Goal: Transaction & Acquisition: Purchase product/service

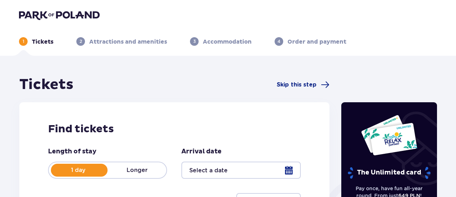
click at [239, 118] on div "Find tickets Length of stay 1 day Longer Arrival date Continue" at bounding box center [174, 166] width 310 height 128
click at [172, 116] on div "Find tickets Length of stay 1 day Longer Arrival date Continue" at bounding box center [174, 166] width 310 height 128
click at [309, 85] on span "Skip this step" at bounding box center [296, 85] width 40 height 8
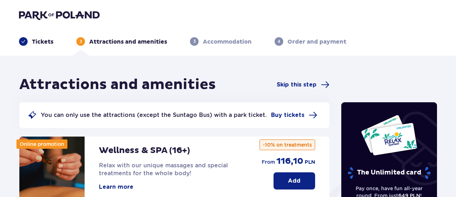
click at [417, 50] on header "Tickets 2 Attractions and amenities 3 Accommodation 4 Order and payment" at bounding box center [228, 28] width 456 height 56
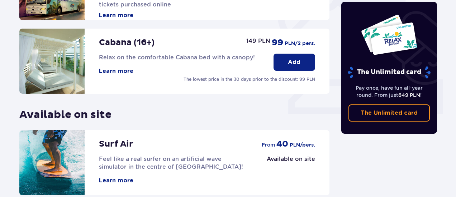
scroll to position [310, 0]
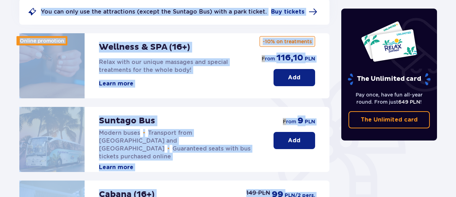
scroll to position [99, 0]
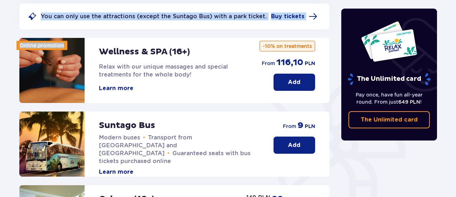
click at [10, 89] on div "Attractions and amenities Skip this step You can only use the attractions (exce…" at bounding box center [228, 189] width 456 height 464
click at [0, 73] on div "Attractions and amenities Skip this step You can only use the attractions (exce…" at bounding box center [228, 189] width 456 height 464
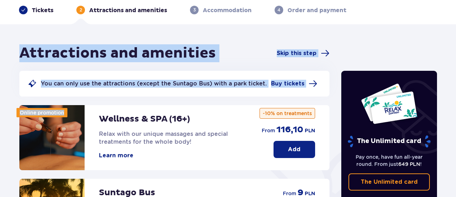
scroll to position [30, 0]
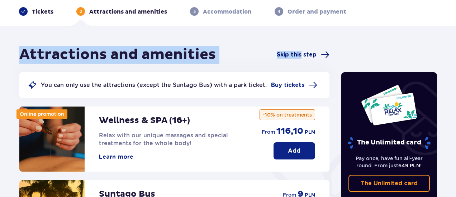
click at [302, 56] on span "Skip this step" at bounding box center [296, 55] width 40 height 8
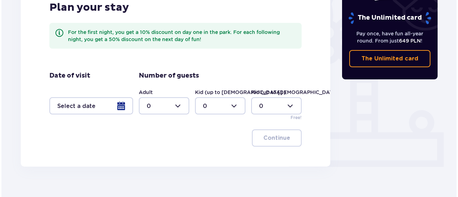
scroll to position [204, 0]
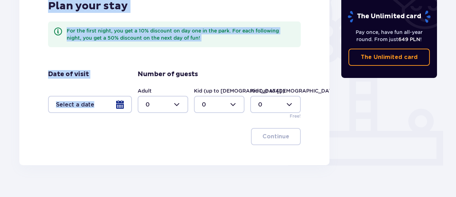
click at [116, 104] on div at bounding box center [90, 104] width 84 height 17
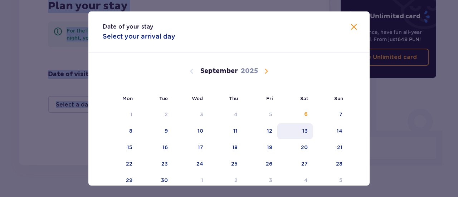
click at [308, 130] on div "13" at bounding box center [295, 132] width 35 height 16
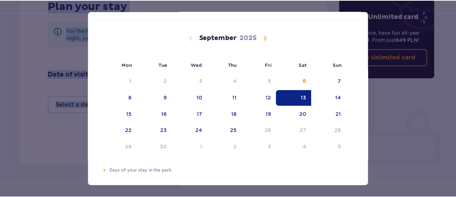
scroll to position [35, 0]
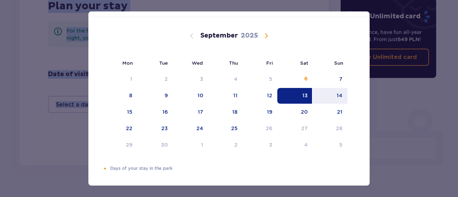
click at [303, 96] on div "13" at bounding box center [305, 95] width 5 height 7
click at [339, 94] on div "14" at bounding box center [340, 95] width 6 height 7
type input "[DATE] - [DATE]"
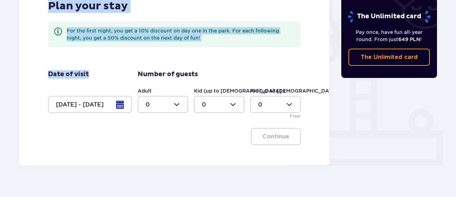
click at [9, 96] on div "Accommodation Convenient location only 5 minutes from the park Additional servi…" at bounding box center [228, 30] width 456 height 357
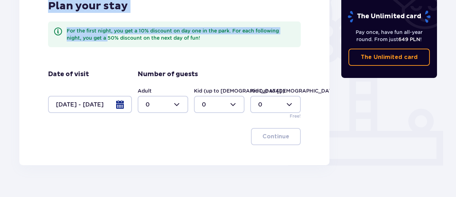
click at [109, 57] on div "Plan your stay For the first night, you get a 10% discount on day one in the pa…" at bounding box center [174, 30] width 253 height 62
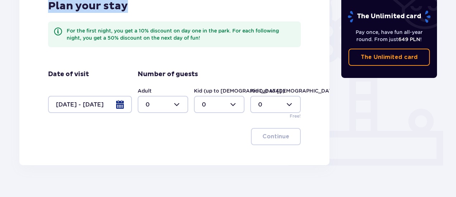
click at [39, 61] on div "Plan your stay For the first night, you get a 10% discount on day one in the pa…" at bounding box center [174, 72] width 310 height 186
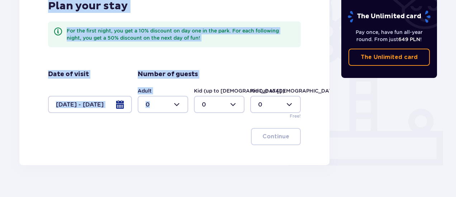
click at [162, 104] on div at bounding box center [163, 104] width 51 height 17
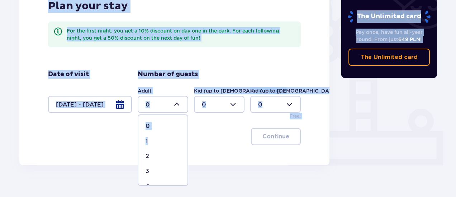
click at [170, 141] on div "1" at bounding box center [162, 142] width 35 height 8
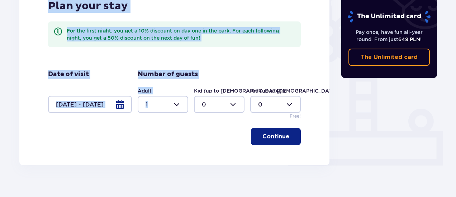
click at [179, 101] on div at bounding box center [163, 104] width 51 height 17
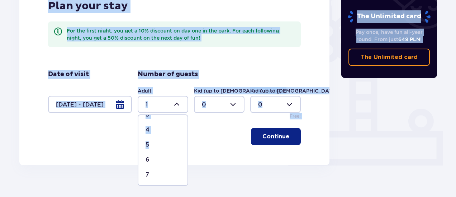
click at [164, 144] on div "5" at bounding box center [162, 145] width 35 height 8
type input "5"
drag, startPoint x: 273, startPoint y: 127, endPoint x: 276, endPoint y: 135, distance: 8.5
click at [274, 130] on div "Plan your stay For the first night, you get a 10% discount on day one in the pa…" at bounding box center [174, 72] width 310 height 186
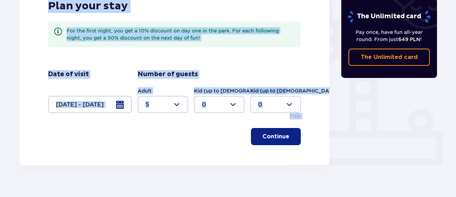
click at [276, 136] on p "Continue" at bounding box center [275, 137] width 27 height 8
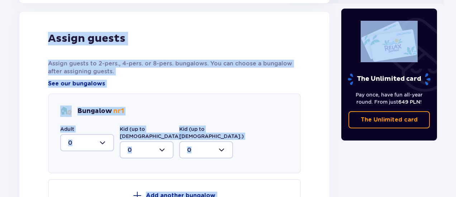
scroll to position [370, 0]
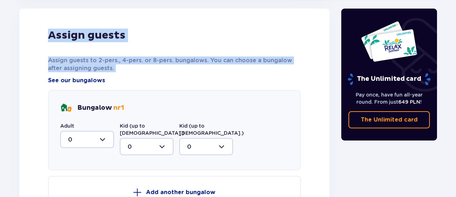
click at [0, 75] on div "Accommodation Convenient location only 5 minutes from the park Additional servi…" at bounding box center [228, 6] width 456 height 640
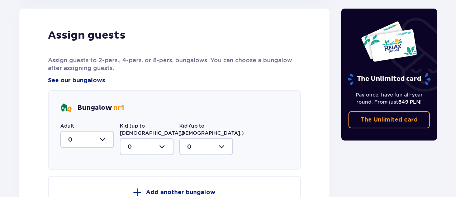
click at [5, 20] on div "Accommodation Convenient location only 5 minutes from the park Additional servi…" at bounding box center [228, 6] width 456 height 640
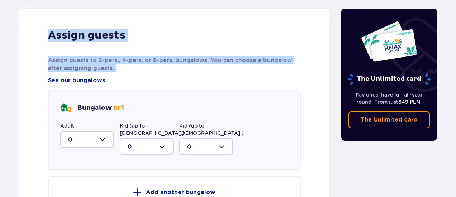
click at [8, 84] on div "Accommodation Convenient location only 5 minutes from the park Additional servi…" at bounding box center [228, 6] width 456 height 640
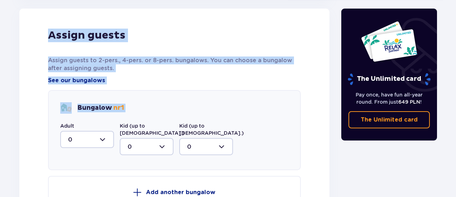
click at [12, 122] on div "Accommodation Convenient location only 5 minutes from the park Additional servi…" at bounding box center [228, 6] width 456 height 640
click at [101, 137] on div at bounding box center [87, 139] width 54 height 17
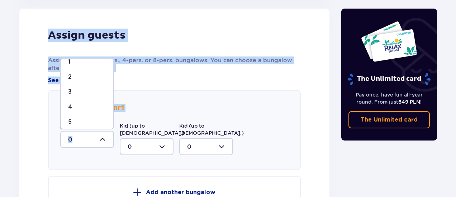
scroll to position [23, 0]
click at [84, 120] on div "5" at bounding box center [87, 122] width 38 height 8
type input "5"
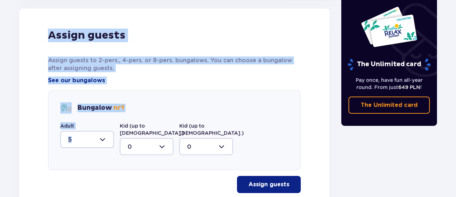
click at [277, 181] on p "Assign guests" at bounding box center [268, 185] width 41 height 8
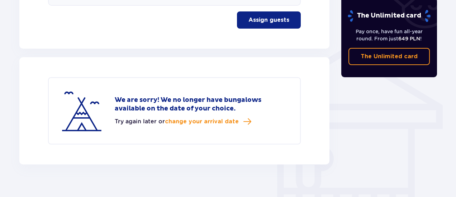
scroll to position [537, 0]
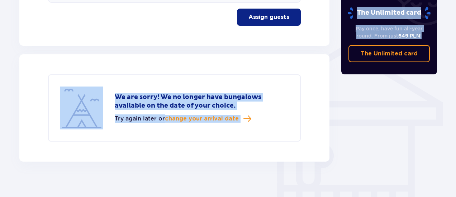
drag, startPoint x: 453, startPoint y: 164, endPoint x: 454, endPoint y: 134, distance: 29.7
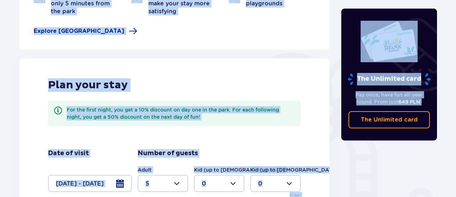
scroll to position [122, 0]
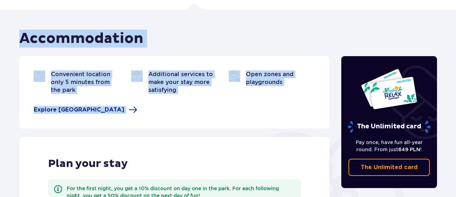
scroll to position [37, 0]
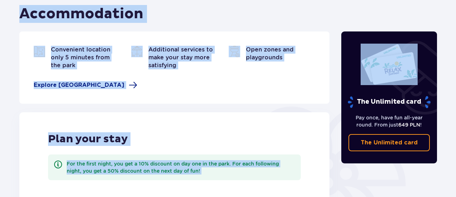
scroll to position [94, 0]
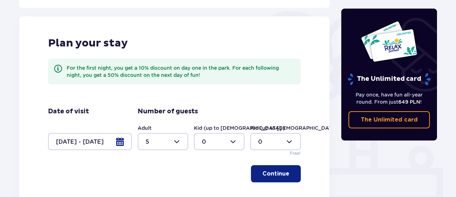
scroll to position [190, 0]
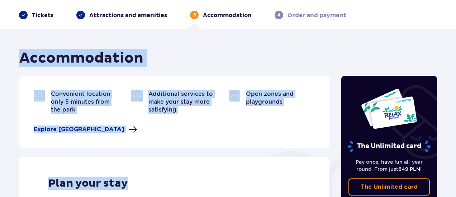
scroll to position [0, 0]
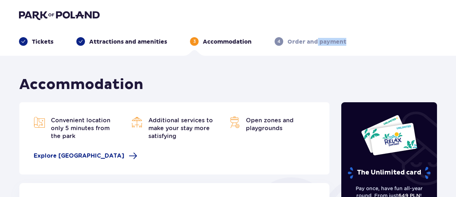
click at [317, 42] on p "Order and payment" at bounding box center [316, 42] width 59 height 8
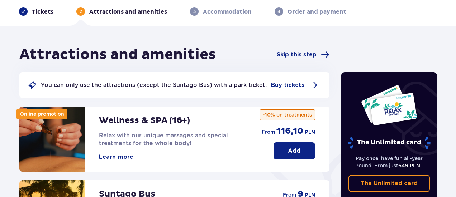
click at [40, 12] on p "Tickets" at bounding box center [42, 12] width 21 height 8
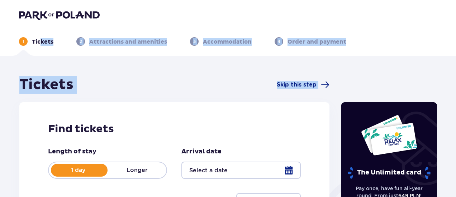
drag, startPoint x: 3, startPoint y: 116, endPoint x: 3, endPoint y: 112, distance: 3.6
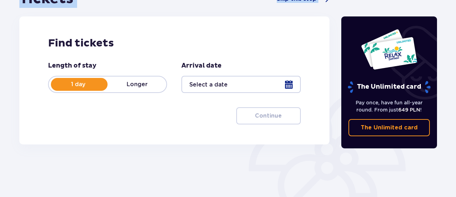
scroll to position [88, 0]
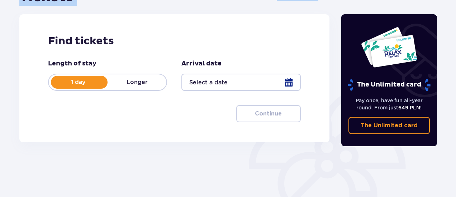
click at [83, 86] on div at bounding box center [79, 82] width 57 height 13
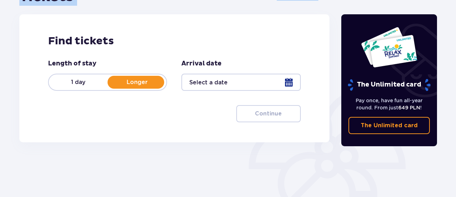
click at [94, 85] on p "1 day" at bounding box center [78, 82] width 59 height 8
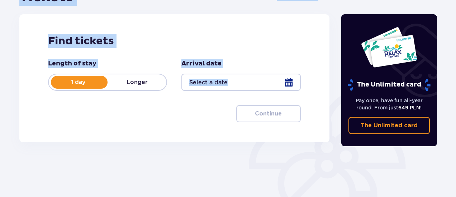
click at [287, 79] on div at bounding box center [240, 82] width 119 height 17
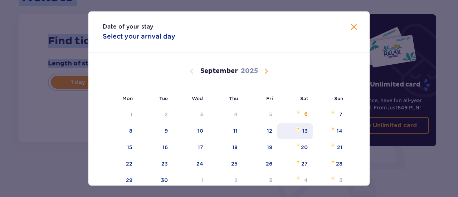
click at [307, 126] on div "13" at bounding box center [295, 132] width 35 height 16
type input "13.09.25"
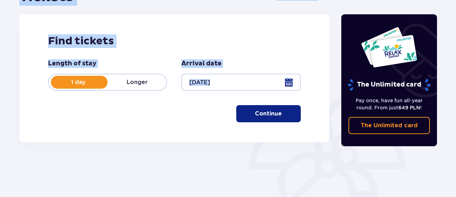
click at [289, 111] on button "Continue" at bounding box center [268, 113] width 64 height 17
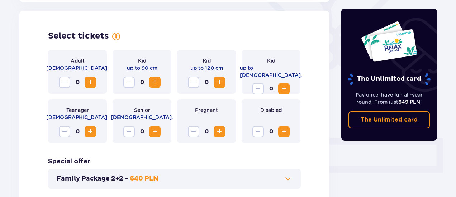
scroll to position [199, 0]
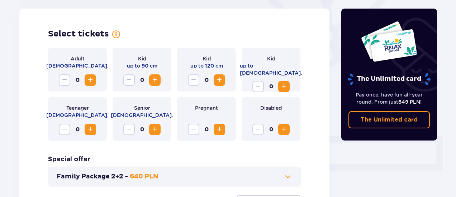
click at [92, 81] on span "Increase" at bounding box center [90, 80] width 9 height 9
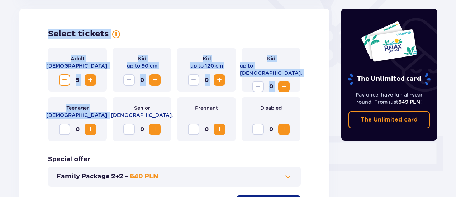
click at [0, 114] on div "Tickets Skip this step Find tickets Length of stay 1 day Longer Arrival date 13…" at bounding box center [228, 66] width 456 height 419
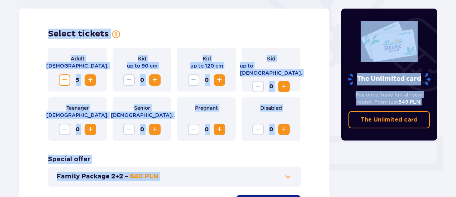
drag, startPoint x: 454, startPoint y: 18, endPoint x: 458, endPoint y: 52, distance: 34.3
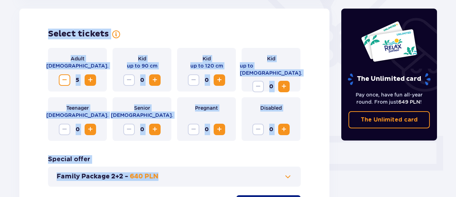
click at [310, 171] on div "Select tickets Adult 18 - 65 y.o. 5 Kid up to 90 cm 0 Kid up to 120 cm 0 Kid up…" at bounding box center [174, 121] width 310 height 224
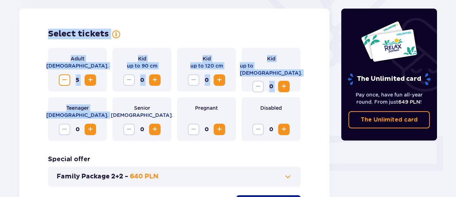
click at [0, 131] on div "Tickets Skip this step Find tickets Length of stay 1 day Longer Arrival date 13…" at bounding box center [228, 66] width 456 height 419
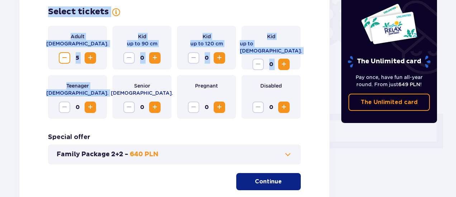
scroll to position [262, 0]
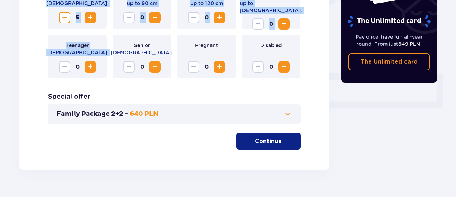
click at [197, 115] on button "Family Package 2+2 - 640 PLN" at bounding box center [174, 114] width 235 height 9
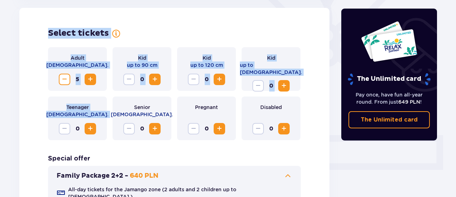
scroll to position [199, 0]
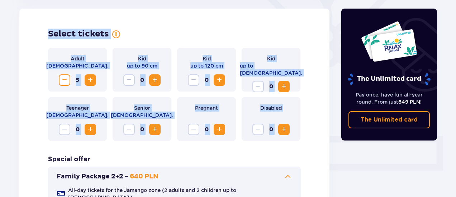
click at [0, 149] on div "Tickets Skip this step Find tickets Length of stay 1 day Longer Arrival date 13…" at bounding box center [228, 101] width 456 height 489
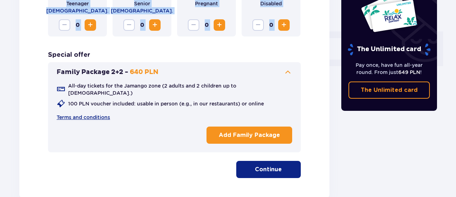
scroll to position [312, 0]
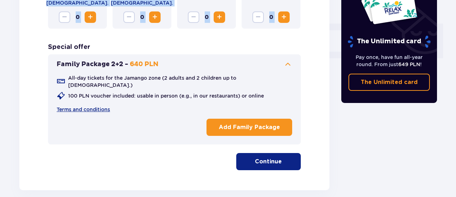
click at [267, 158] on p "Continue" at bounding box center [268, 162] width 27 height 8
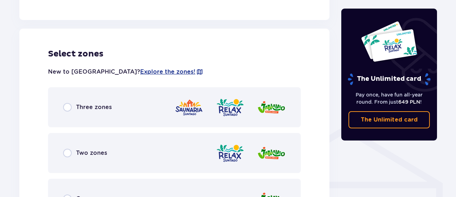
scroll to position [462, 0]
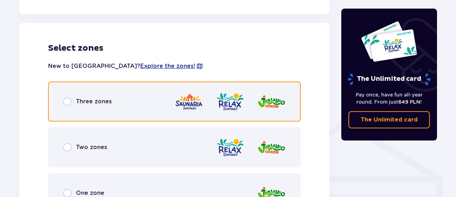
click at [64, 97] on input "radio" at bounding box center [67, 101] width 9 height 9
radio input "true"
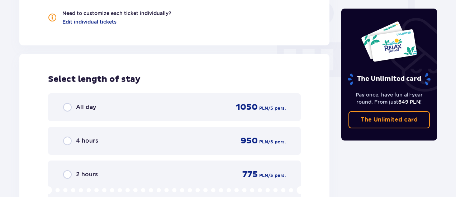
scroll to position [711, 0]
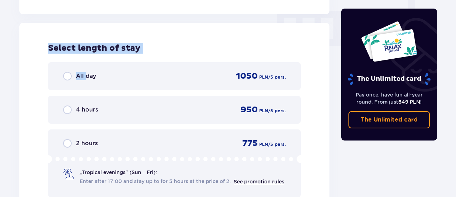
click at [86, 75] on div "All day 1050 PLN / 5 pers." at bounding box center [174, 76] width 222 height 11
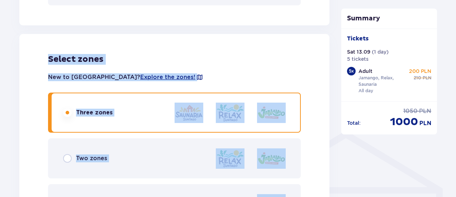
scroll to position [408, 0]
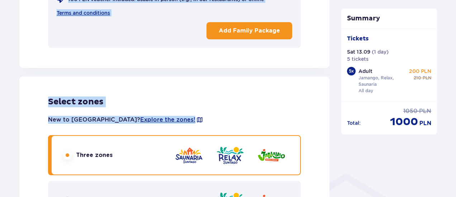
click at [0, 166] on div "Tickets Skip this step Find tickets Length of stay 1 day Longer Arrival date 13…" at bounding box center [228, 154] width 456 height 1012
click at [0, 130] on div "Tickets Skip this step Find tickets Length of stay 1 day Longer Arrival date 13…" at bounding box center [228, 154] width 456 height 1012
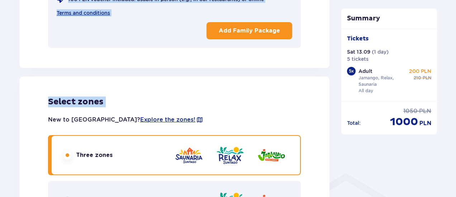
click at [4, 117] on div "Tickets Skip this step Find tickets Length of stay 1 day Longer Arrival date 13…" at bounding box center [228, 154] width 456 height 1012
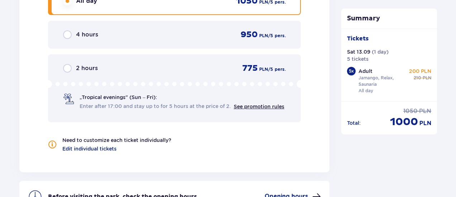
scroll to position [788, 0]
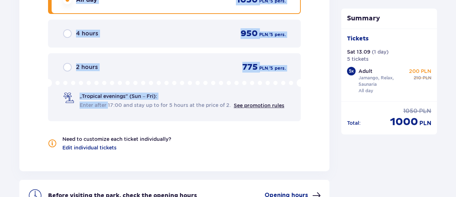
click at [108, 102] on span "Enter after 17:00 and stay up to for 5 hours at the price of 2." at bounding box center [155, 105] width 151 height 7
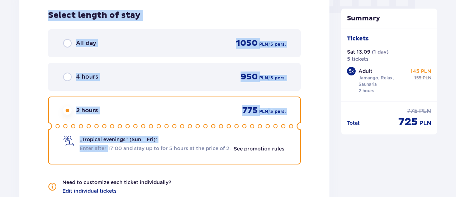
scroll to position [741, 0]
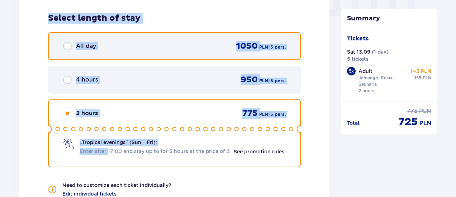
click at [67, 42] on input "radio" at bounding box center [67, 46] width 9 height 9
radio input "true"
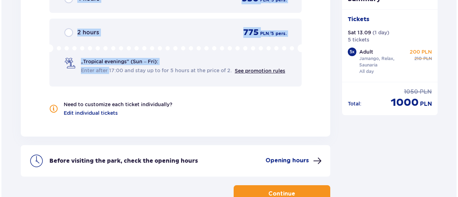
scroll to position [842, 0]
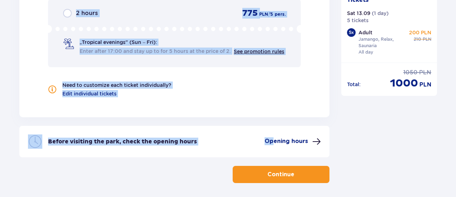
click at [272, 130] on div "Before visiting the park, check the opening hours Opening hours" at bounding box center [174, 142] width 310 height 32
click at [302, 138] on p "Opening hours" at bounding box center [285, 142] width 43 height 8
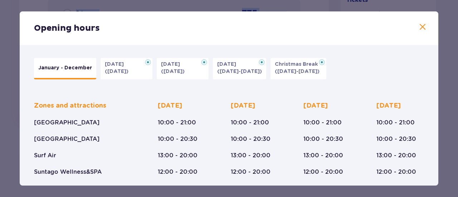
drag, startPoint x: 436, startPoint y: 72, endPoint x: 440, endPoint y: 83, distance: 12.3
click at [440, 83] on div "Opening hours January - December Halloween (31.10.25) All Saints' Day (01.11.25…" at bounding box center [229, 98] width 458 height 197
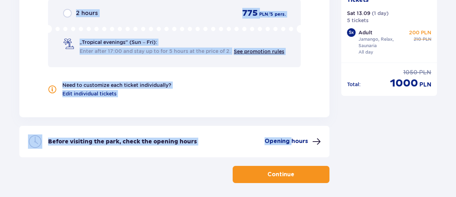
click at [291, 140] on div "Before visiting the park, check the opening hours Opening hours" at bounding box center [174, 142] width 310 height 32
click at [312, 138] on span at bounding box center [316, 142] width 9 height 9
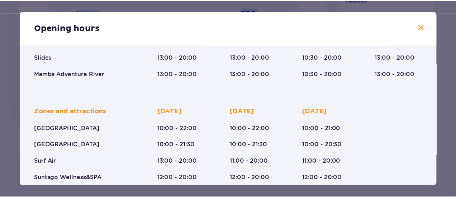
scroll to position [150, 0]
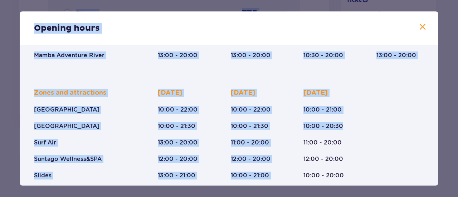
drag, startPoint x: 438, startPoint y: 107, endPoint x: 438, endPoint y: 132, distance: 25.1
click at [438, 132] on div "Opening hours January - December Halloween (31.10.25) All Saints' Day (01.11.25…" at bounding box center [229, 98] width 419 height 174
drag, startPoint x: 436, startPoint y: 129, endPoint x: 436, endPoint y: 96, distance: 33.0
click at [436, 130] on div "January - December Halloween (31.10.25) All Saints' Day (01.11.25) Independence…" at bounding box center [229, 52] width 419 height 315
click at [423, 28] on span at bounding box center [423, 27] width 9 height 9
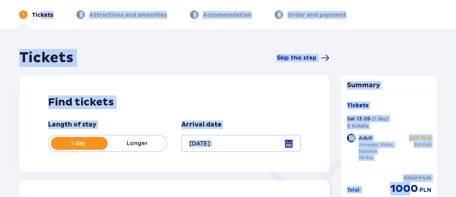
scroll to position [24, 0]
